Goal: Navigation & Orientation: Find specific page/section

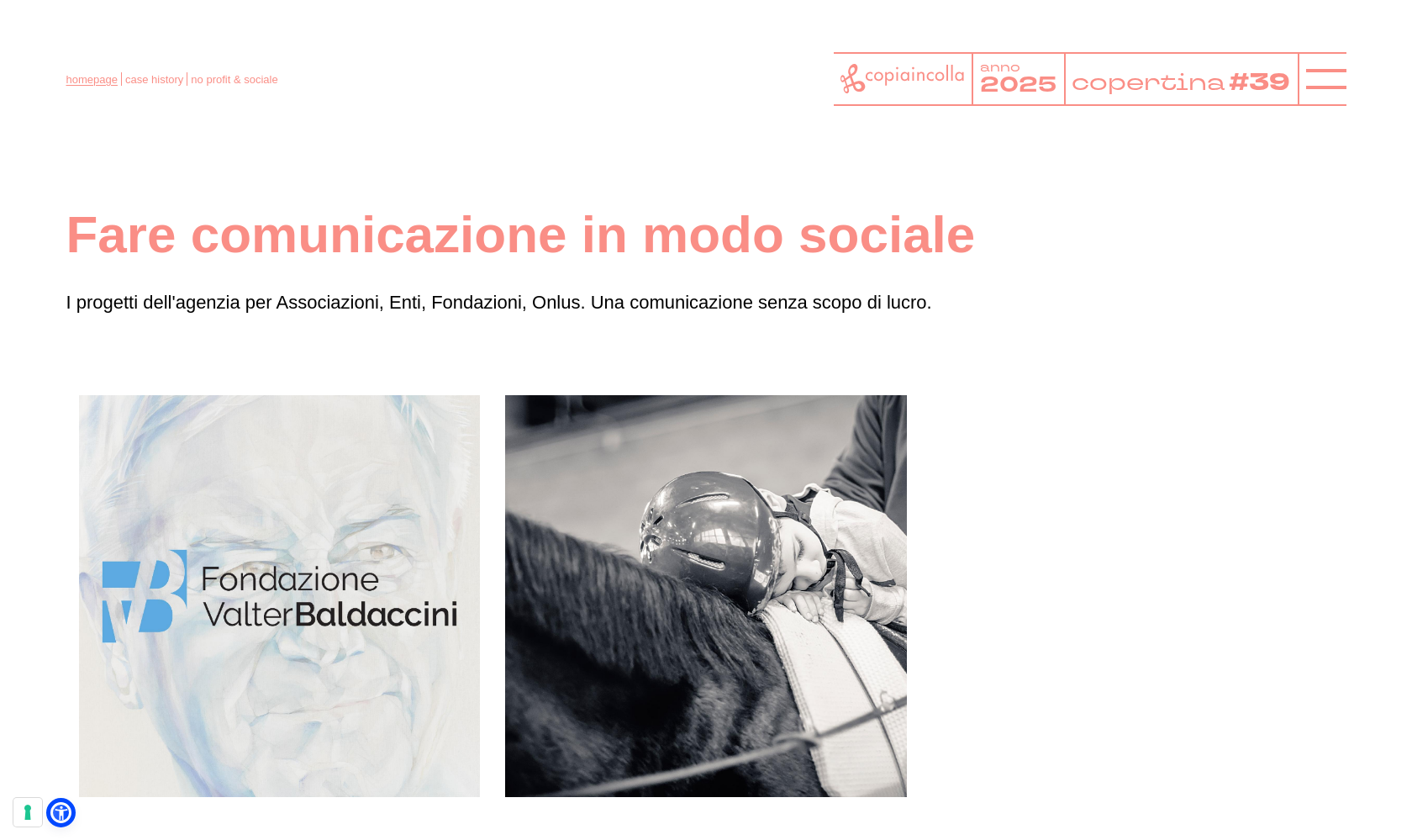
click at [101, 75] on link "homepage" at bounding box center [92, 79] width 52 height 13
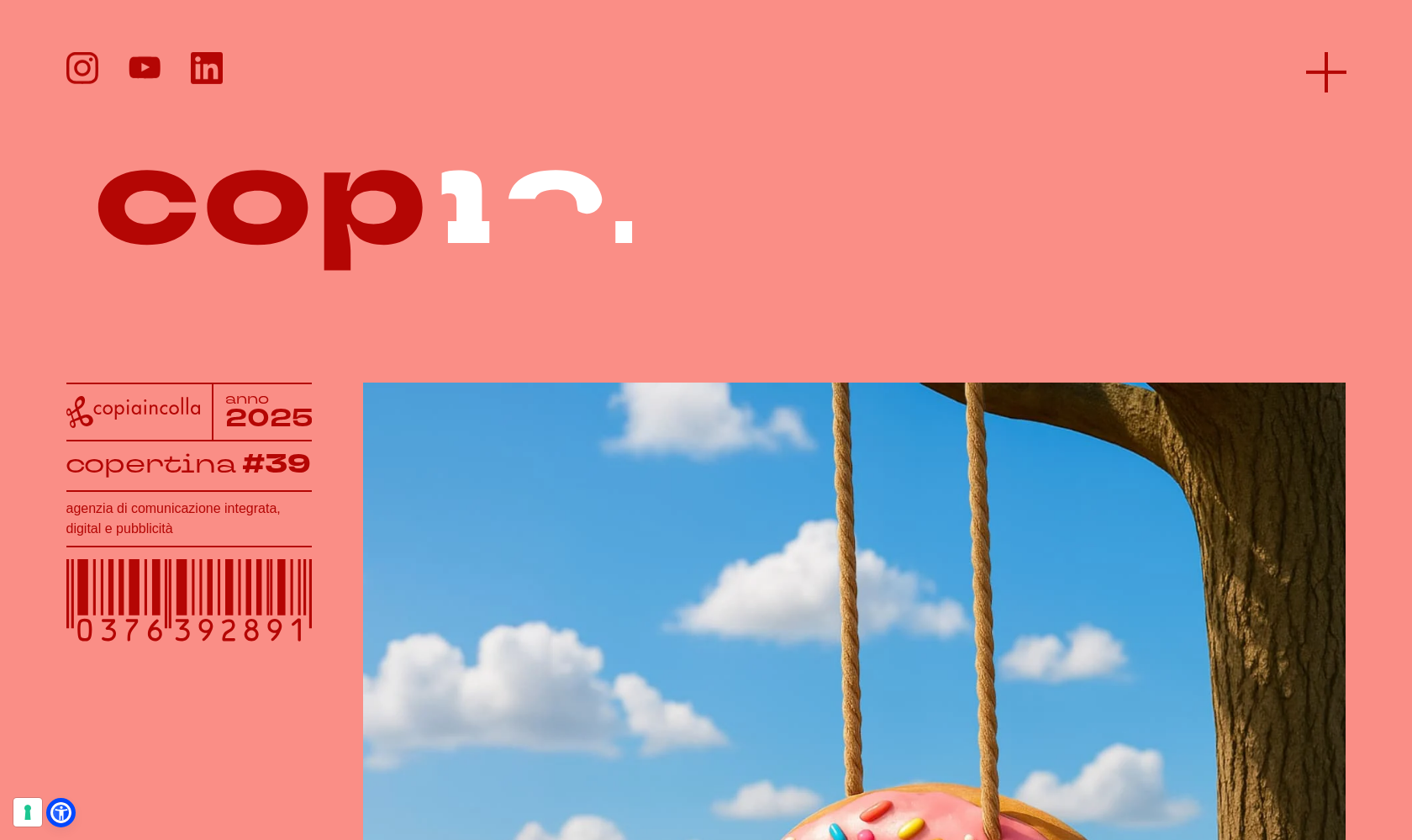
click at [1342, 58] on icon at bounding box center [1326, 72] width 40 height 40
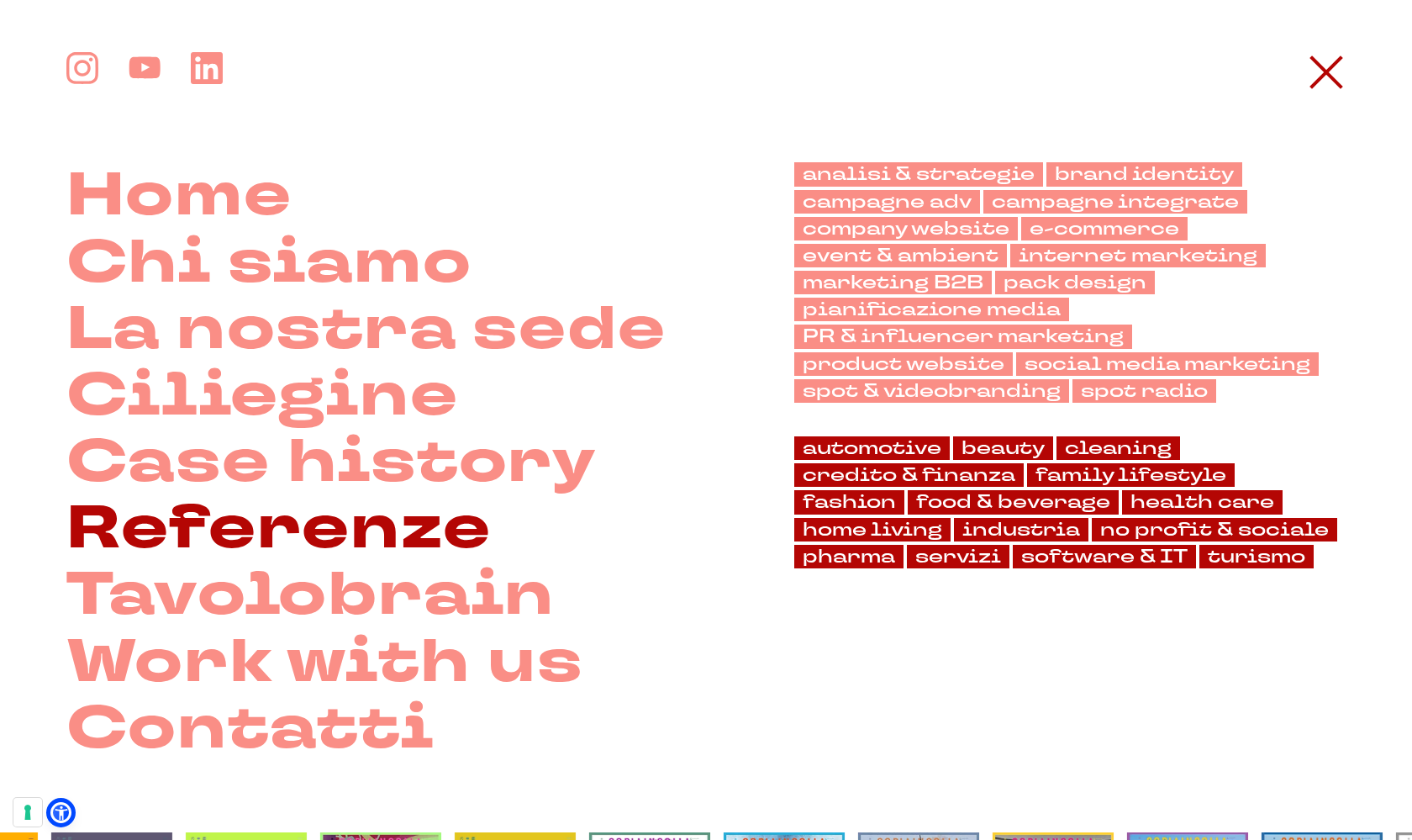
click at [267, 535] on link "Referenze" at bounding box center [279, 528] width 426 height 66
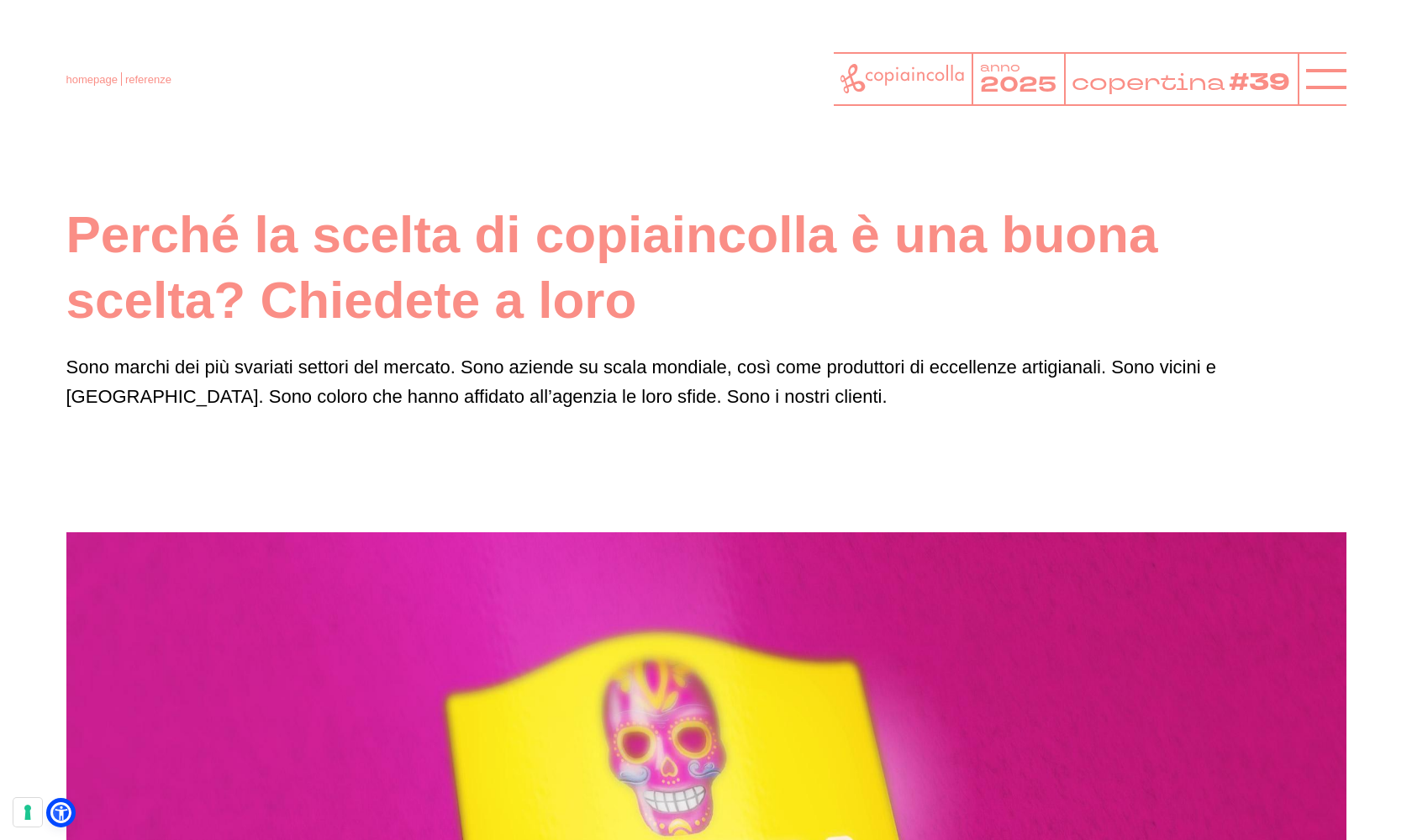
click at [868, 78] on icon at bounding box center [902, 78] width 123 height 29
